Goal: Check status: Check status

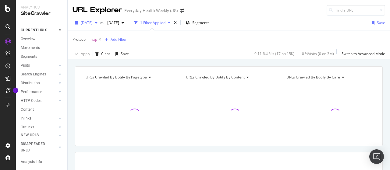
click at [100, 23] on div "button" at bounding box center [96, 23] width 7 height 4
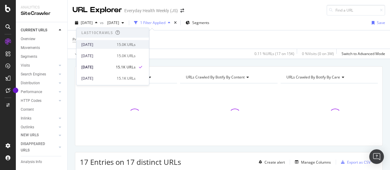
click at [105, 45] on div "[DATE]" at bounding box center [97, 44] width 32 height 5
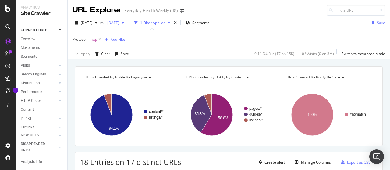
click at [119, 24] on span "[DATE]" at bounding box center [112, 22] width 14 height 5
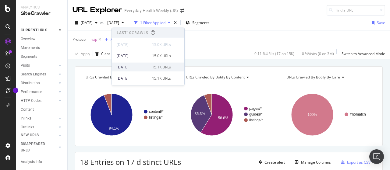
click at [140, 65] on div "[DATE]" at bounding box center [133, 66] width 32 height 5
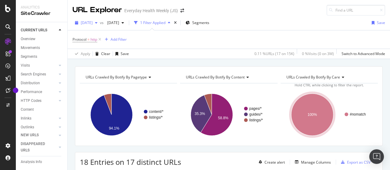
click at [93, 24] on span "[DATE]" at bounding box center [87, 22] width 12 height 5
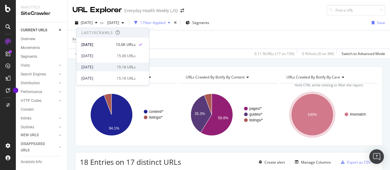
click at [109, 66] on div "[DATE]" at bounding box center [97, 66] width 32 height 5
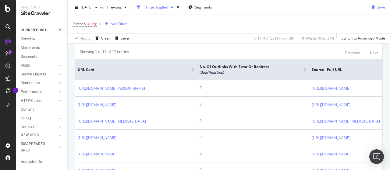
scroll to position [3, 0]
